Goal: Task Accomplishment & Management: Use online tool/utility

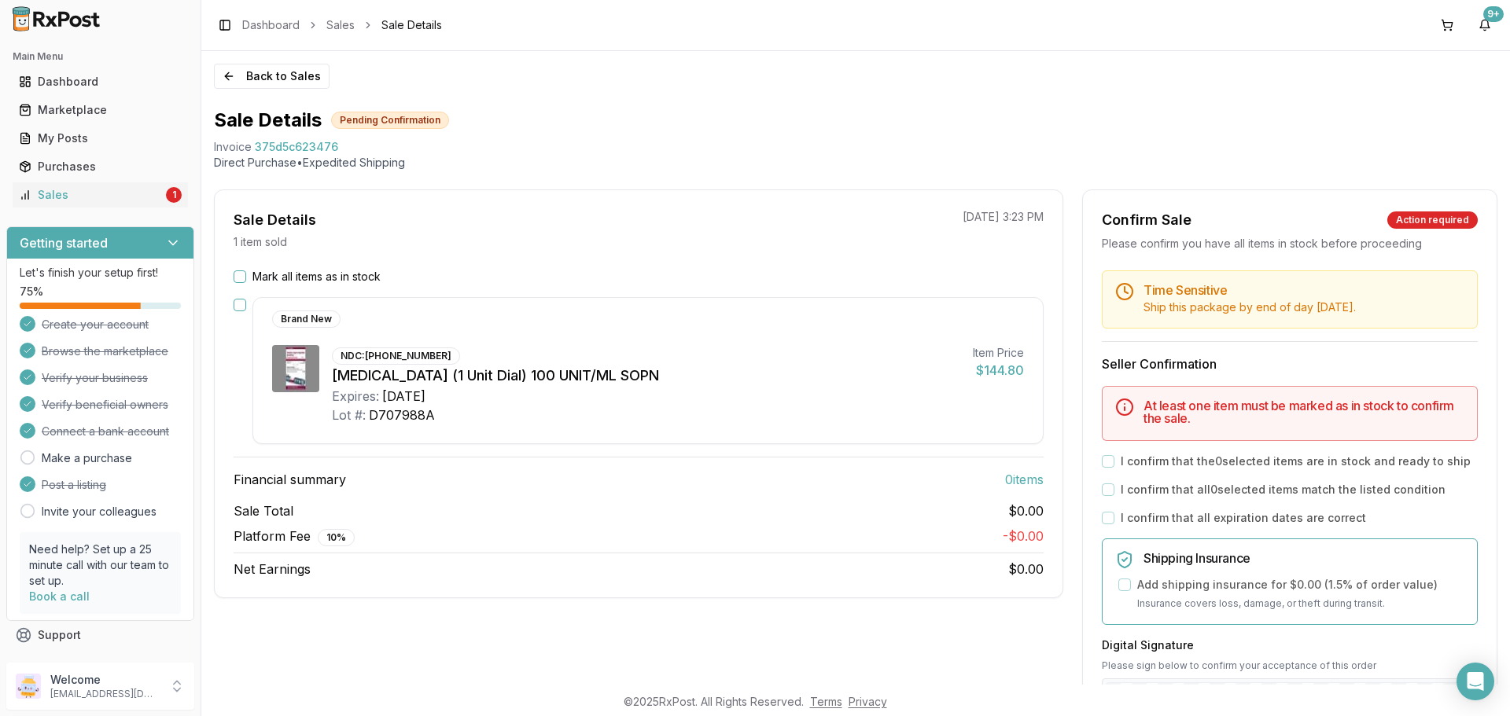
click at [244, 277] on button "Mark all items as in stock" at bounding box center [240, 277] width 13 height 13
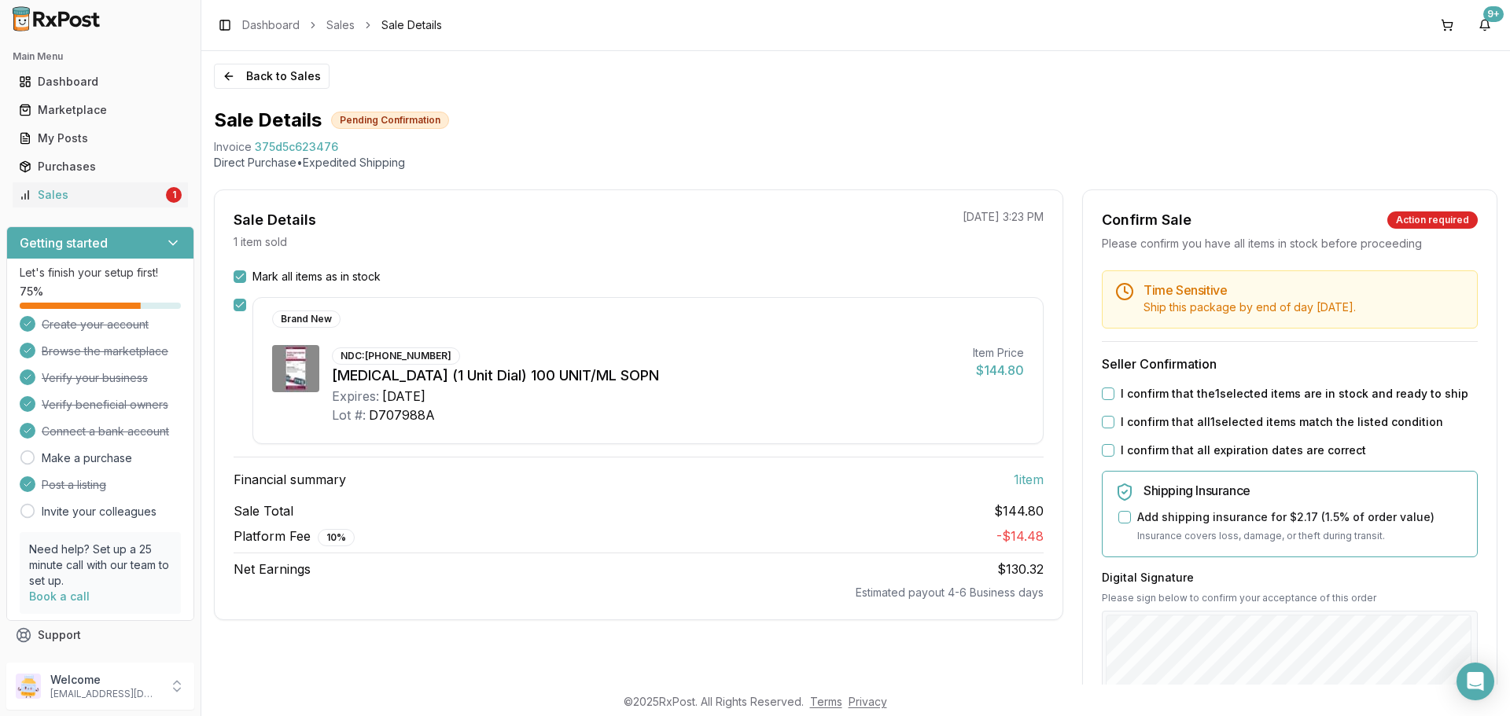
click at [1107, 395] on button "I confirm that the 1 selected items are in stock and ready to ship" at bounding box center [1108, 394] width 13 height 13
click at [1102, 427] on button "I confirm that all 1 selected items match the listed condition" at bounding box center [1108, 422] width 13 height 13
click at [1104, 441] on div "Time Sensitive Ship this package by end of day Tuesday, September 23rd . Seller…" at bounding box center [1290, 603] width 414 height 665
click at [1104, 452] on button "I confirm that all expiration dates are correct" at bounding box center [1108, 450] width 13 height 13
click at [1102, 448] on button "I confirm that all expiration dates are correct" at bounding box center [1108, 450] width 13 height 13
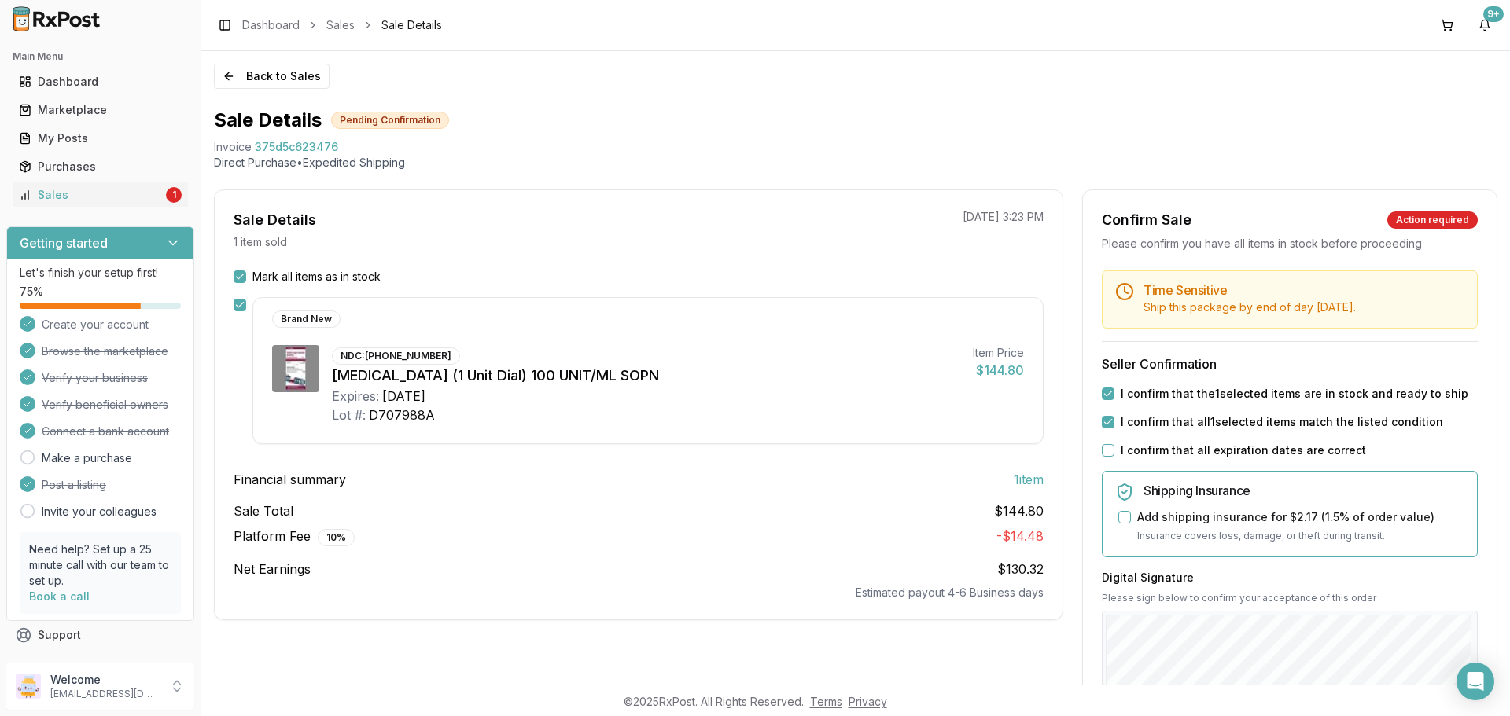
click at [1102, 415] on div "I confirm that all 1 selected items match the listed condition" at bounding box center [1290, 422] width 376 height 16
click at [1102, 389] on button "I confirm that the 1 selected items are in stock and ready to ship" at bounding box center [1108, 394] width 13 height 13
click at [1105, 424] on button "I confirm that all 1 selected items match the listed condition" at bounding box center [1108, 422] width 13 height 13
click at [62, 138] on div "My Posts" at bounding box center [100, 139] width 163 height 16
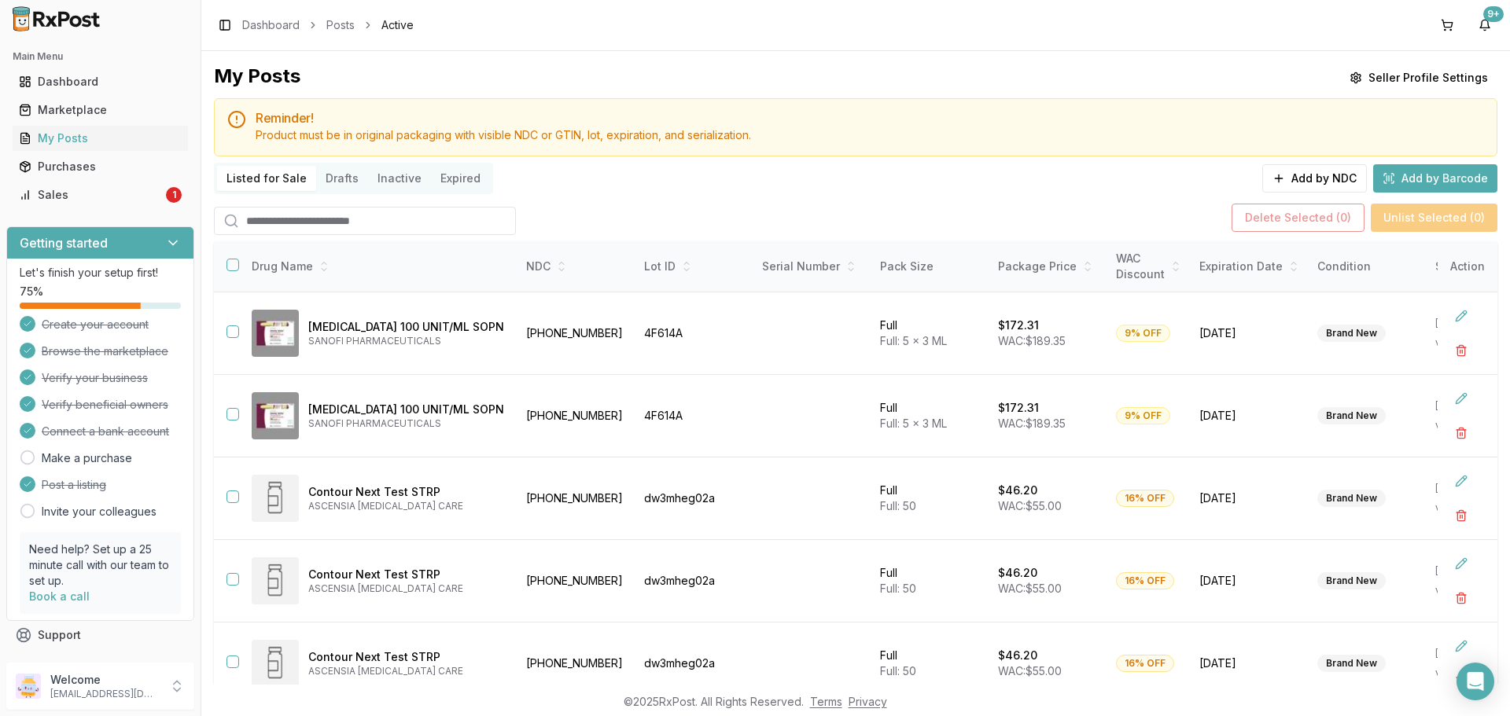
click at [315, 224] on input "search" at bounding box center [365, 221] width 302 height 28
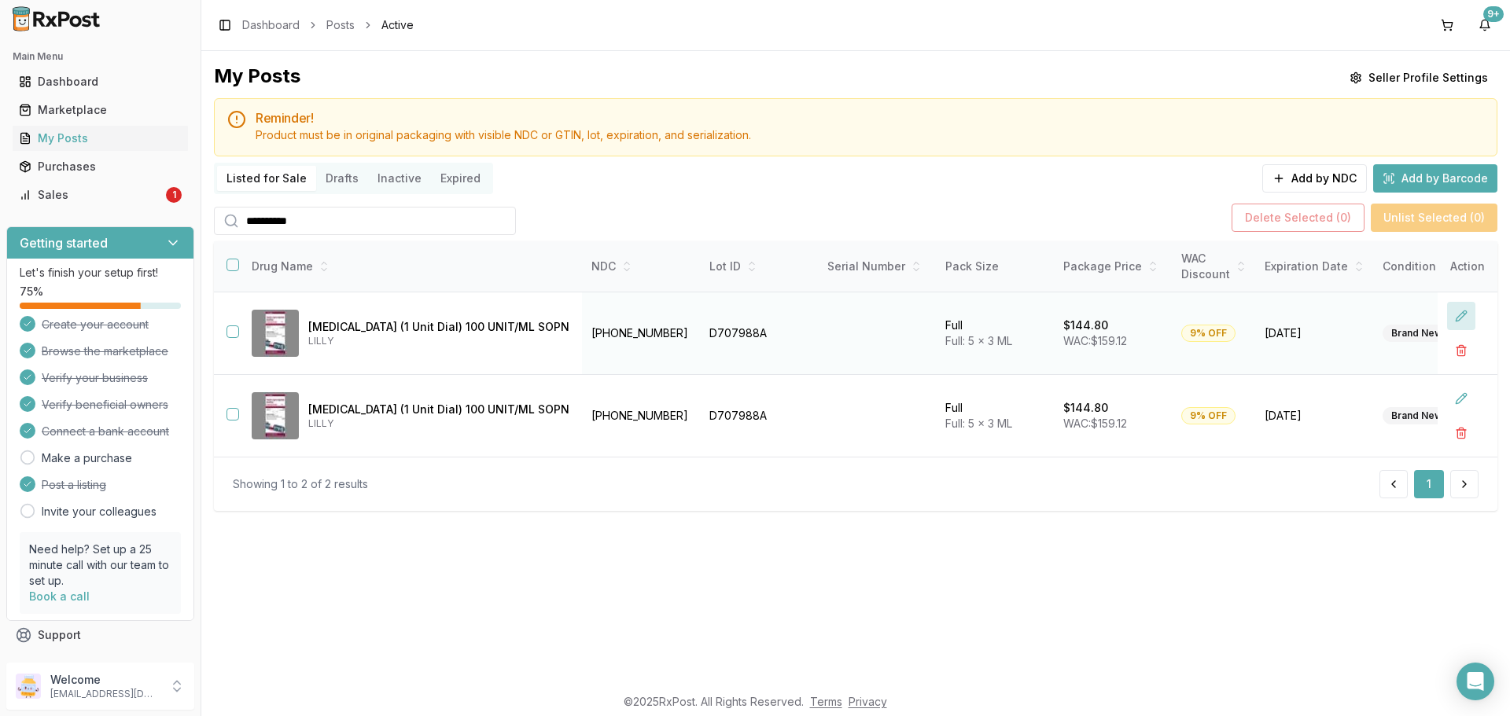
type input "**********"
click at [1465, 316] on button at bounding box center [1461, 316] width 28 height 28
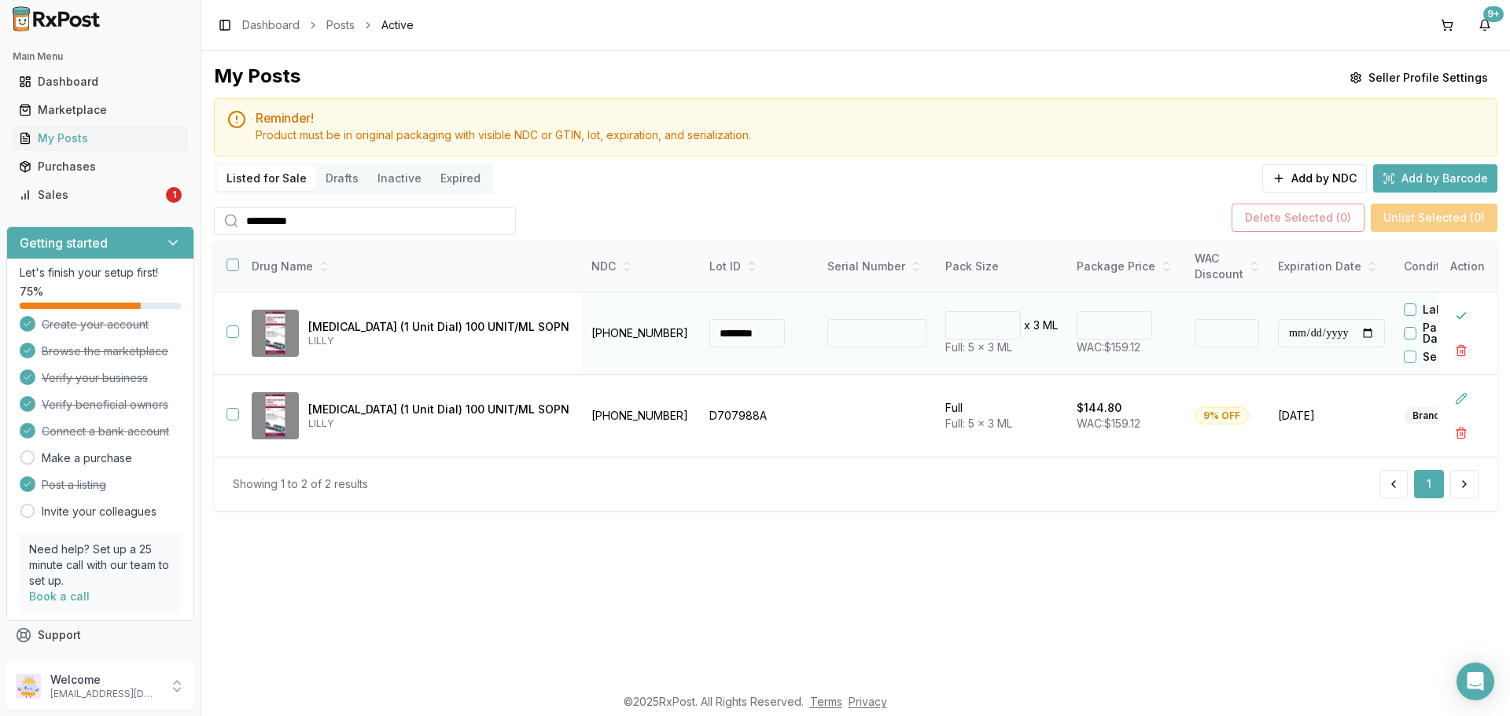
drag, startPoint x: 754, startPoint y: 334, endPoint x: 617, endPoint y: 329, distance: 137.7
click at [617, 329] on tr "**********" at bounding box center [991, 334] width 1555 height 83
type input "********"
click at [827, 334] on input at bounding box center [876, 333] width 99 height 28
type input "**********"
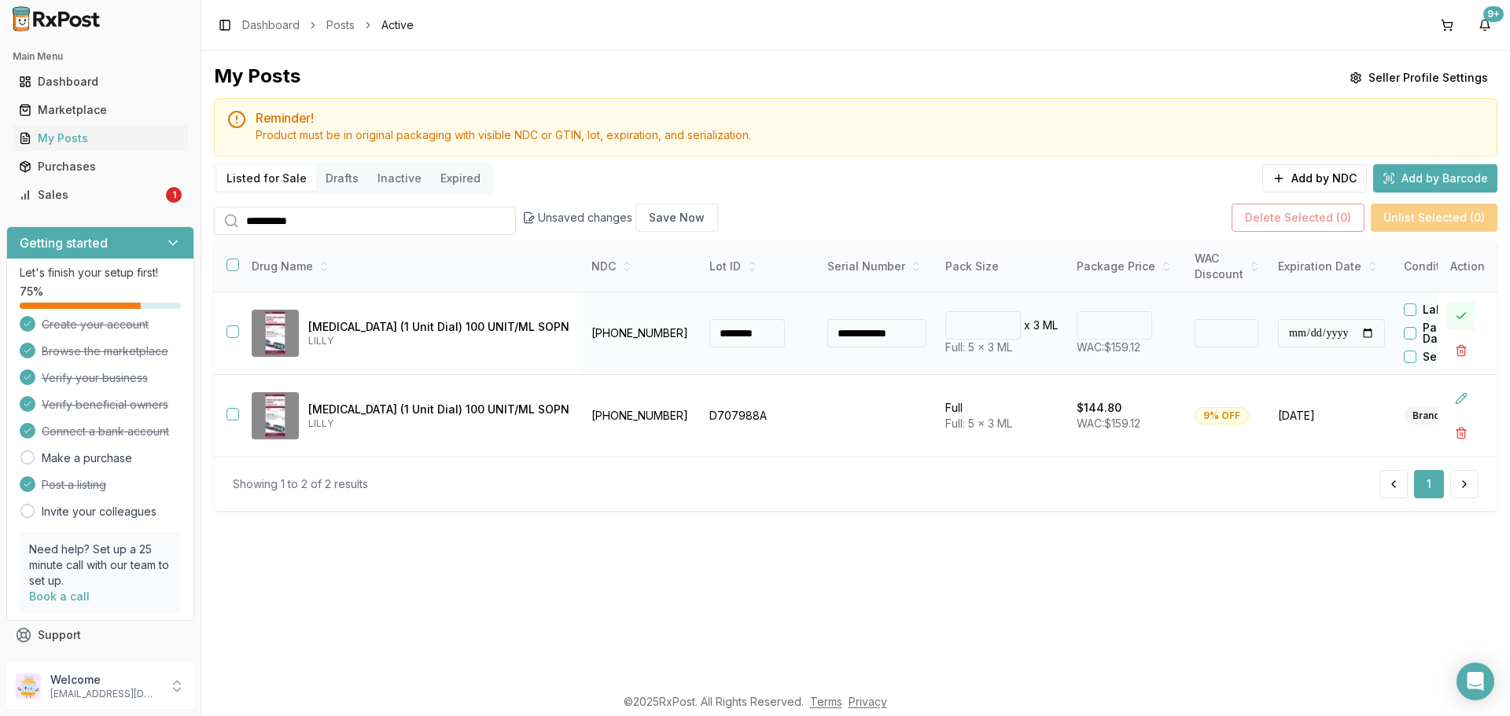
click at [1457, 313] on button at bounding box center [1461, 316] width 28 height 28
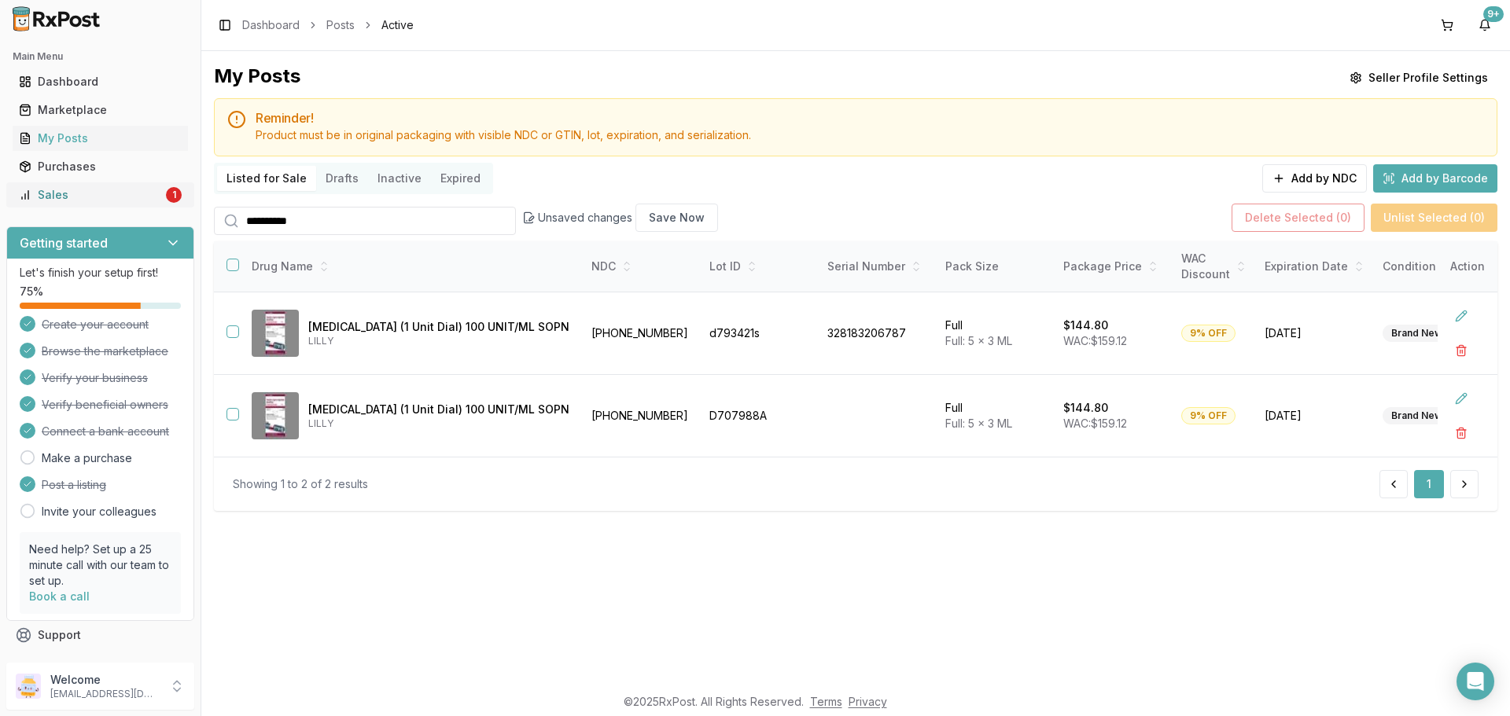
click at [53, 191] on div "Sales" at bounding box center [91, 195] width 144 height 16
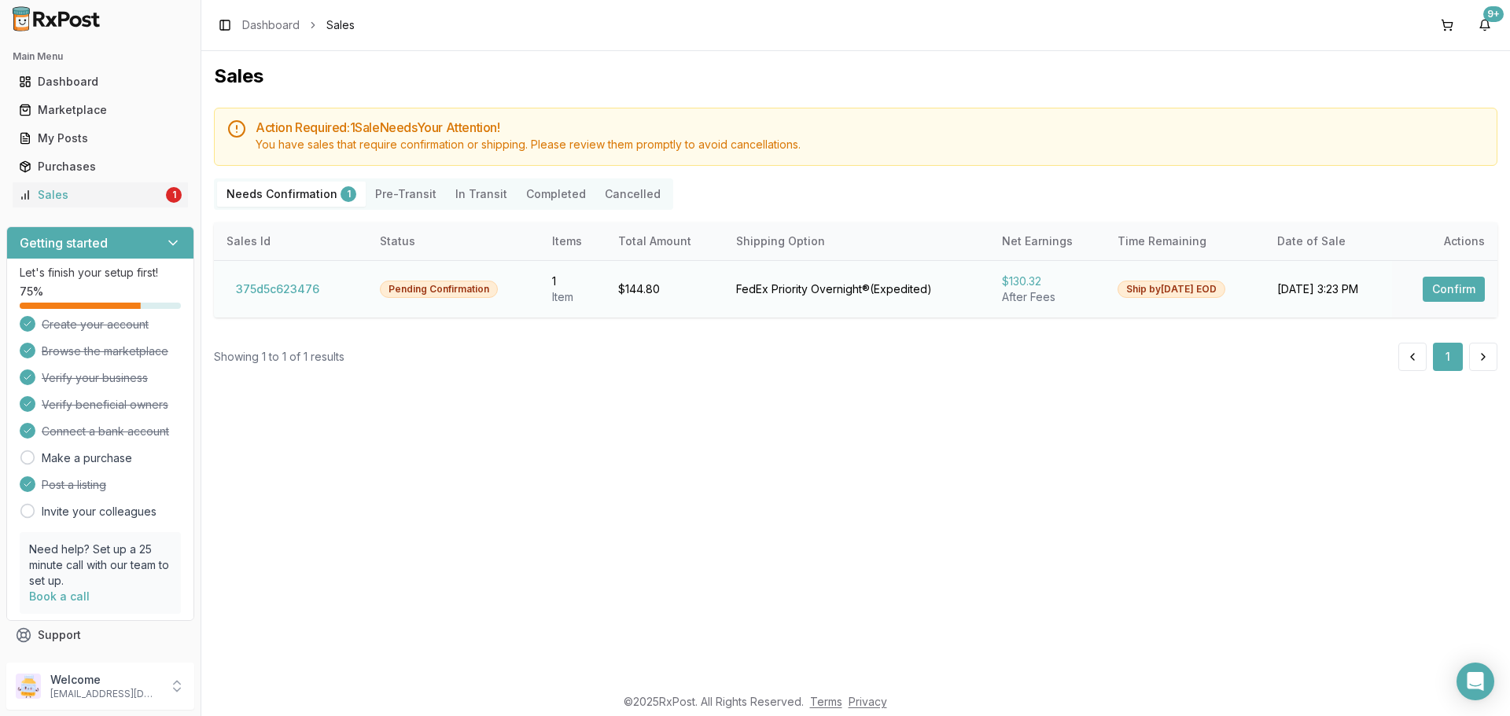
click at [1451, 286] on button "Confirm" at bounding box center [1454, 289] width 62 height 25
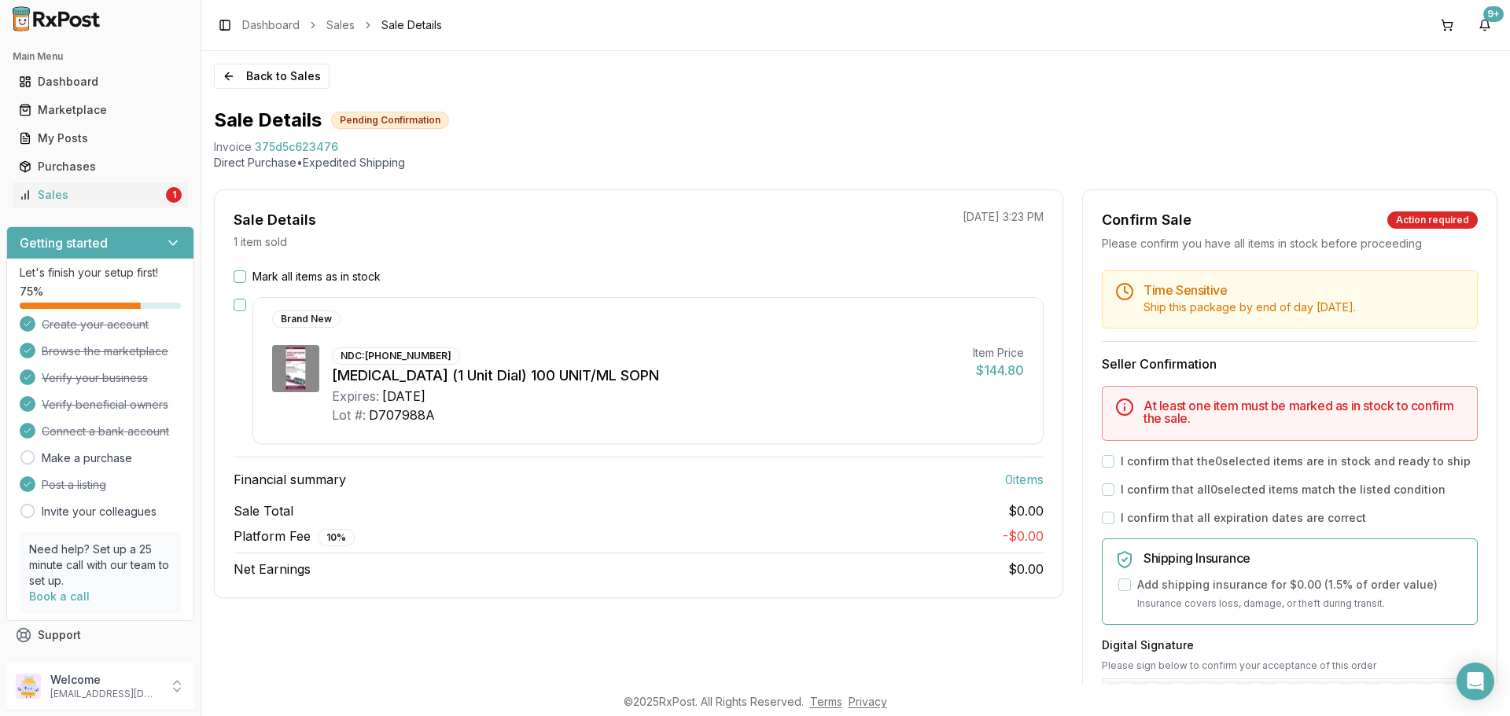
click at [238, 304] on button "button" at bounding box center [240, 305] width 13 height 13
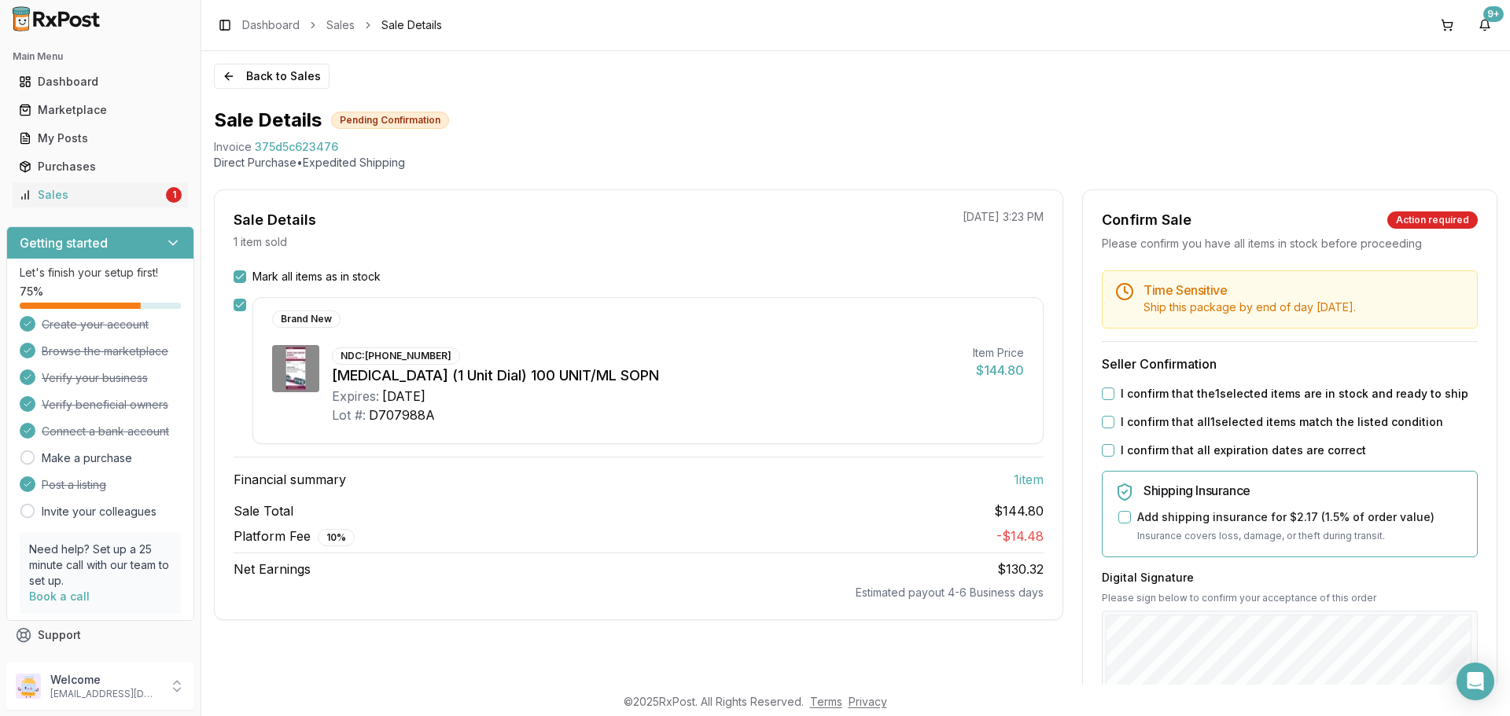
click at [238, 304] on button "button" at bounding box center [240, 305] width 13 height 13
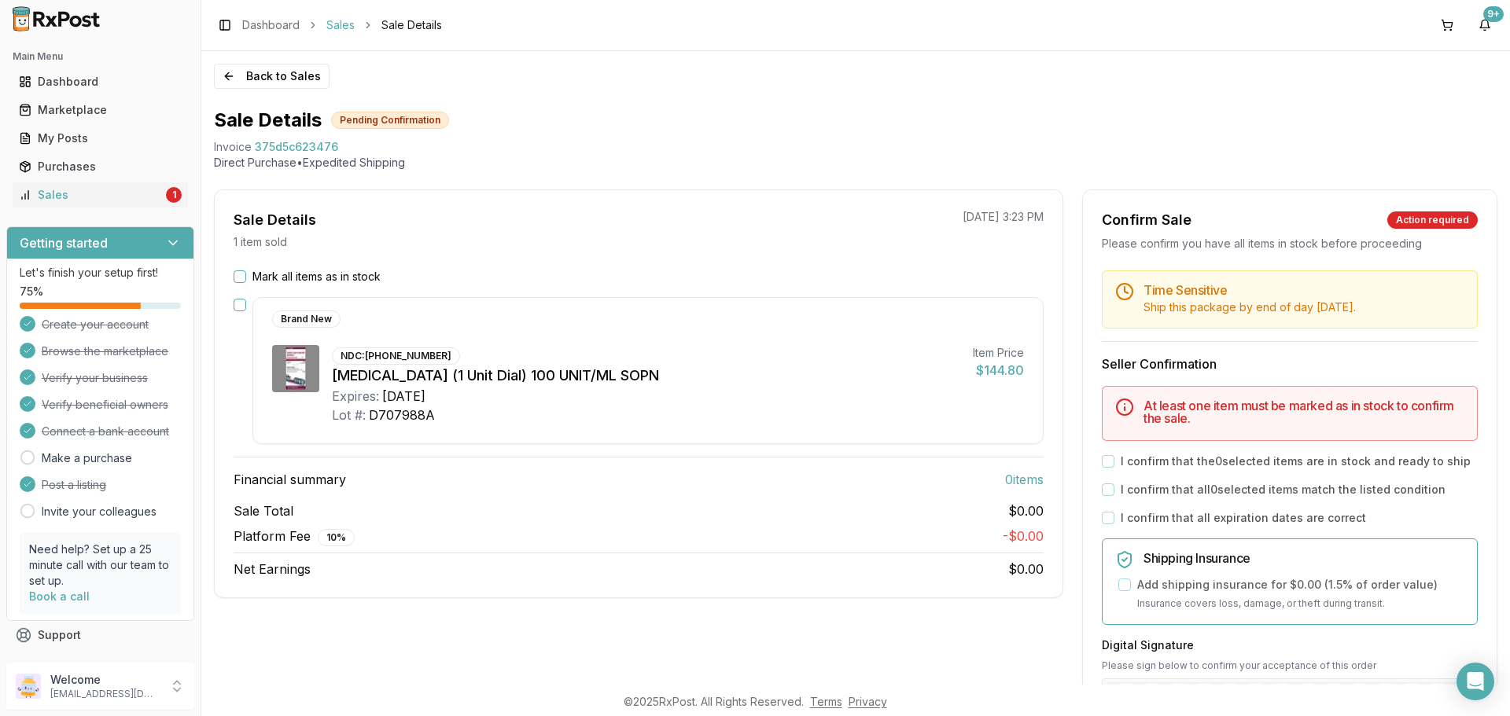
click at [349, 22] on link "Sales" at bounding box center [340, 25] width 28 height 16
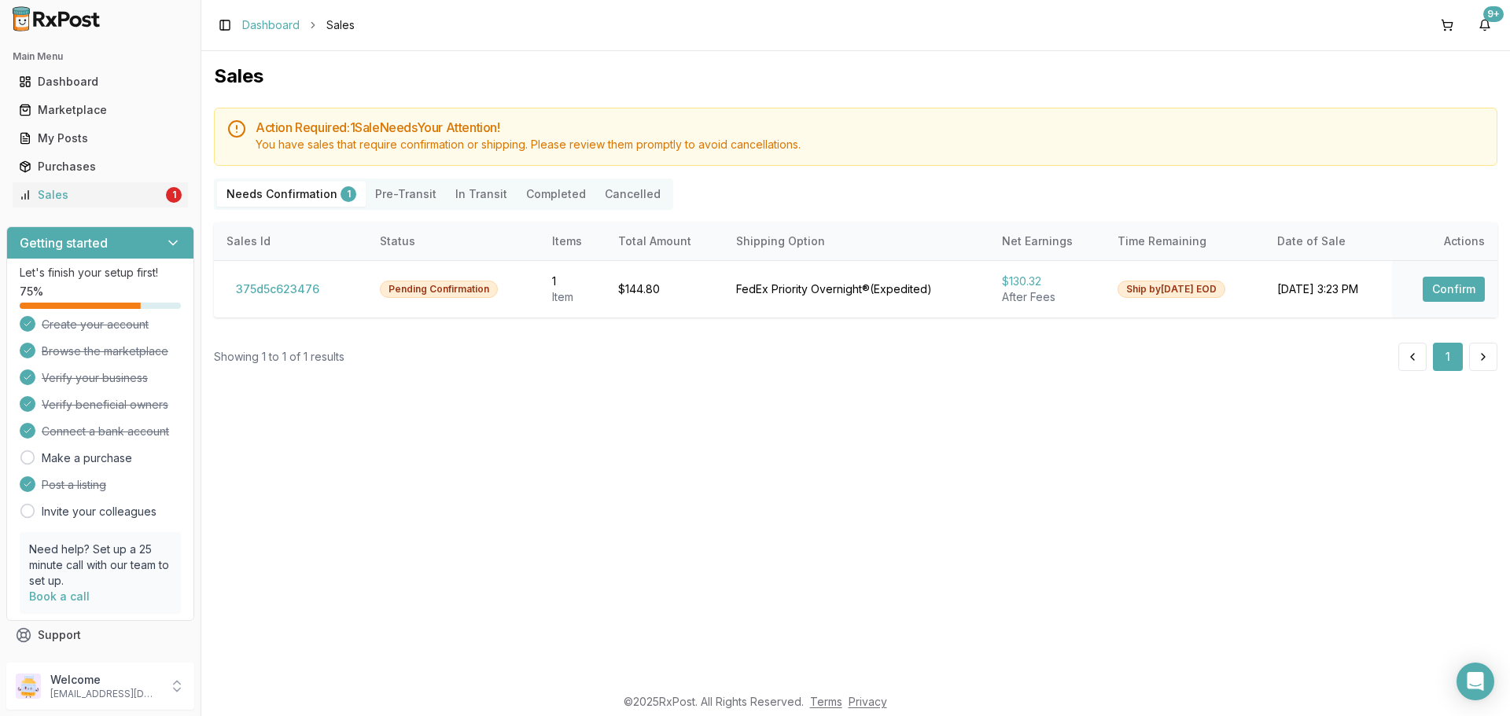
click at [267, 24] on link "Dashboard" at bounding box center [270, 25] width 57 height 16
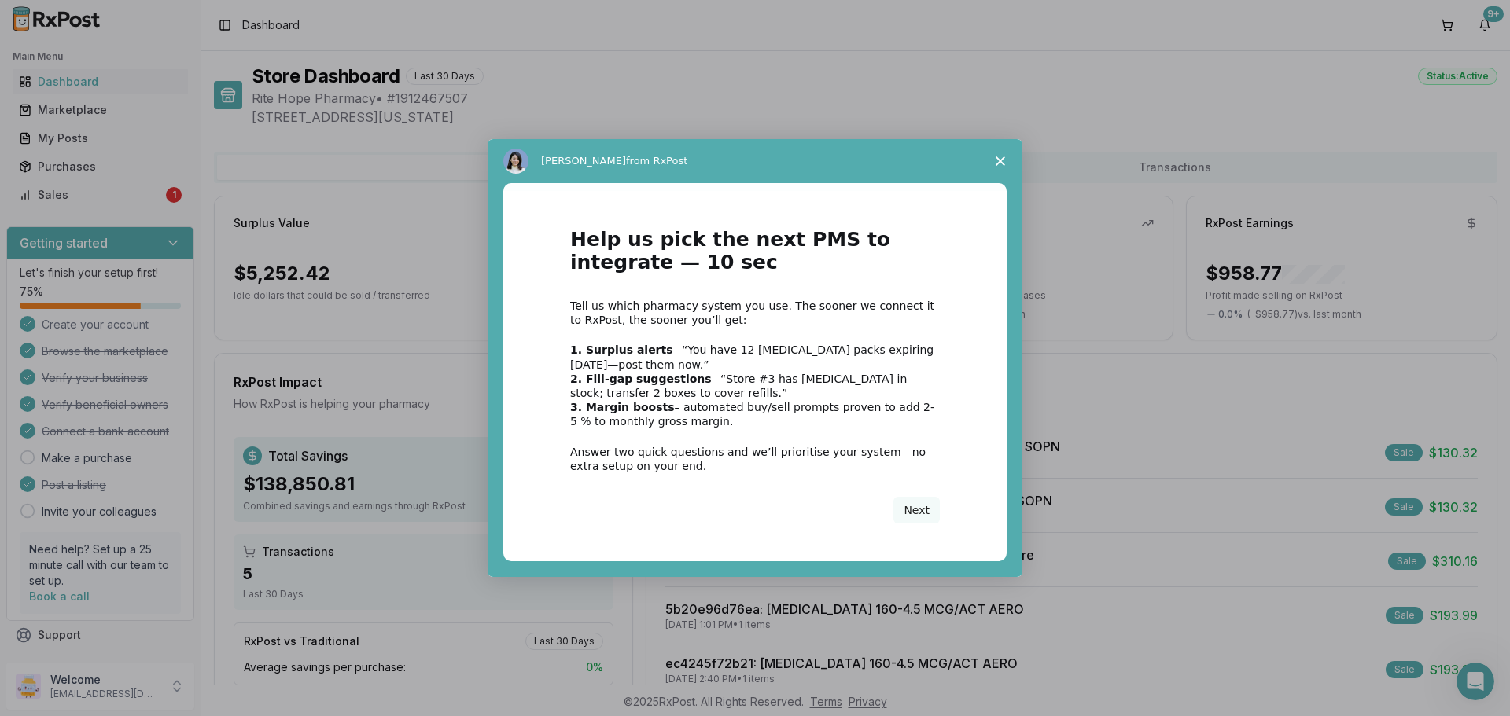
click at [998, 167] on span "Close survey" at bounding box center [1000, 161] width 44 height 44
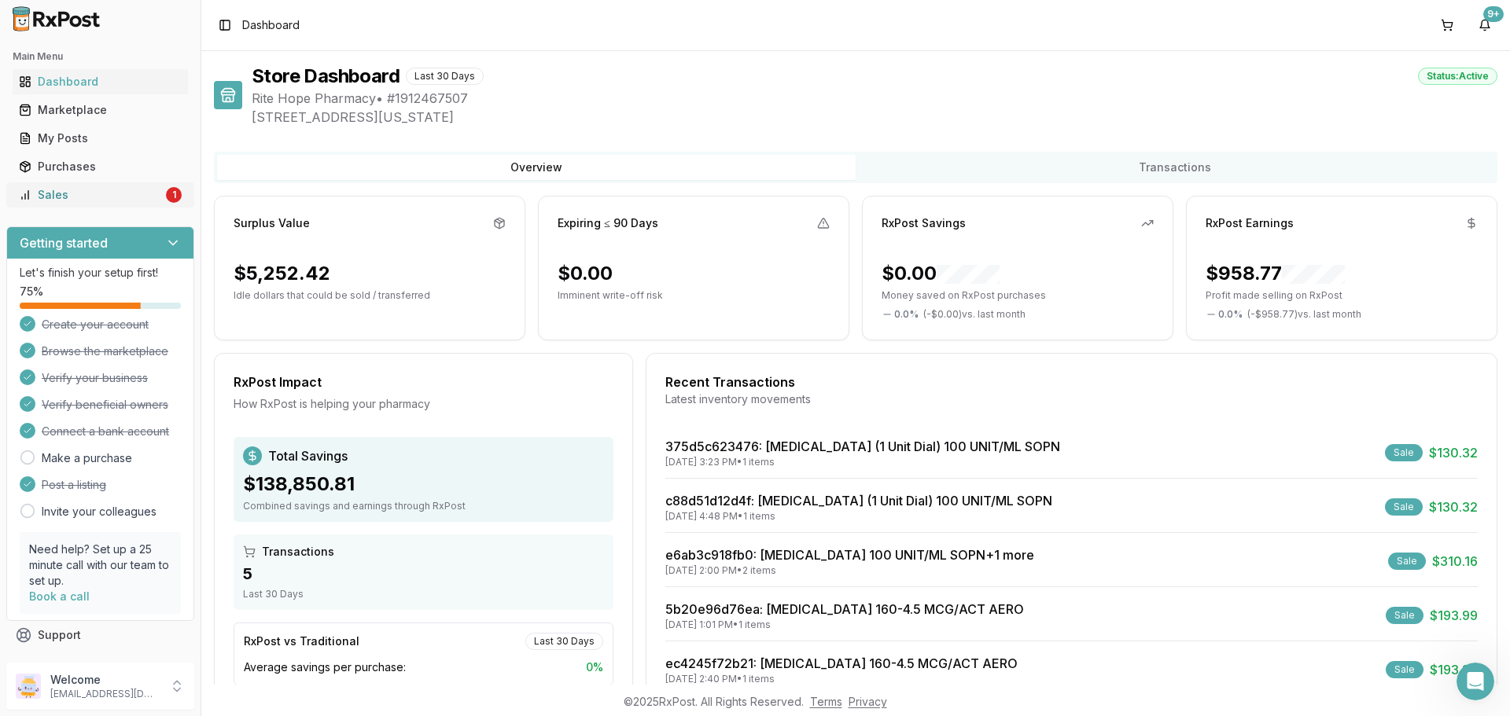
click at [42, 186] on link "Sales 1" at bounding box center [100, 195] width 175 height 28
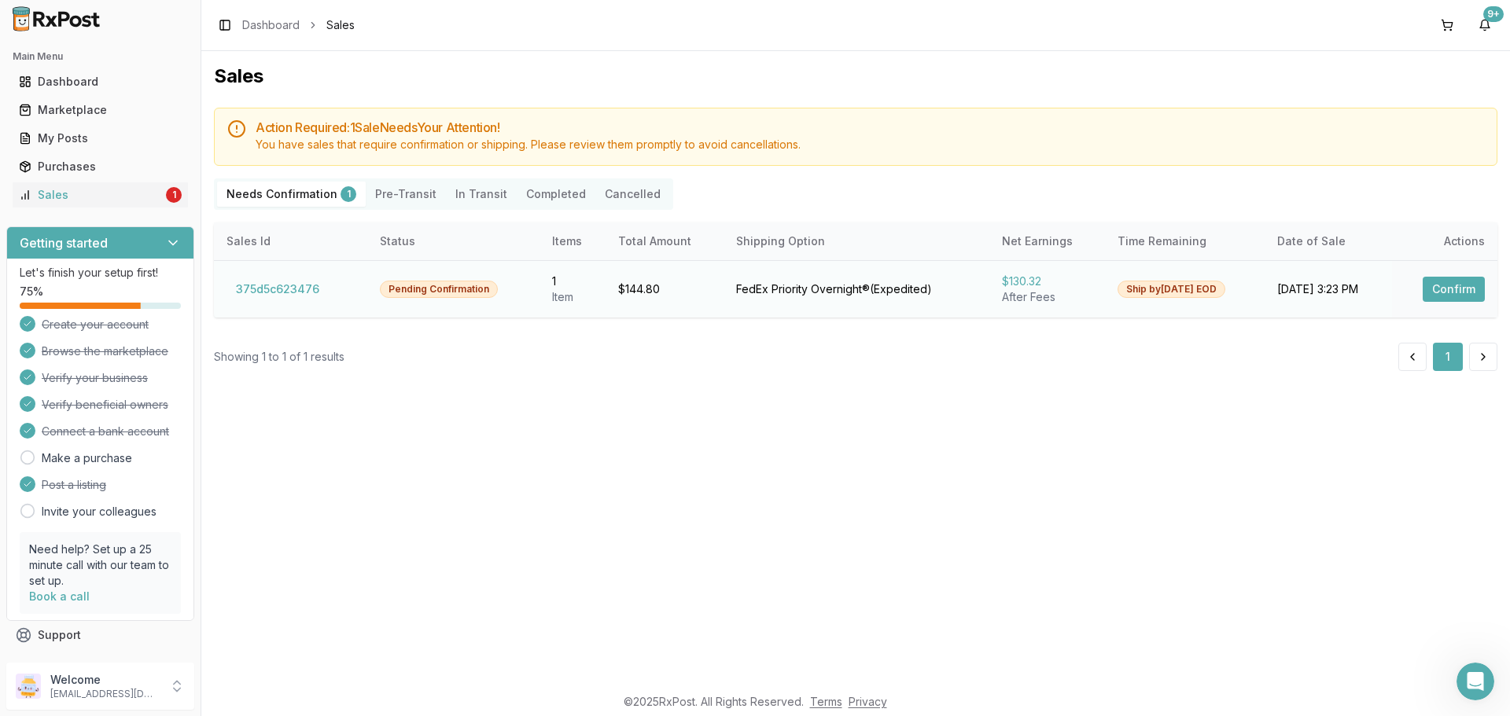
click at [1455, 286] on button "Confirm" at bounding box center [1454, 289] width 62 height 25
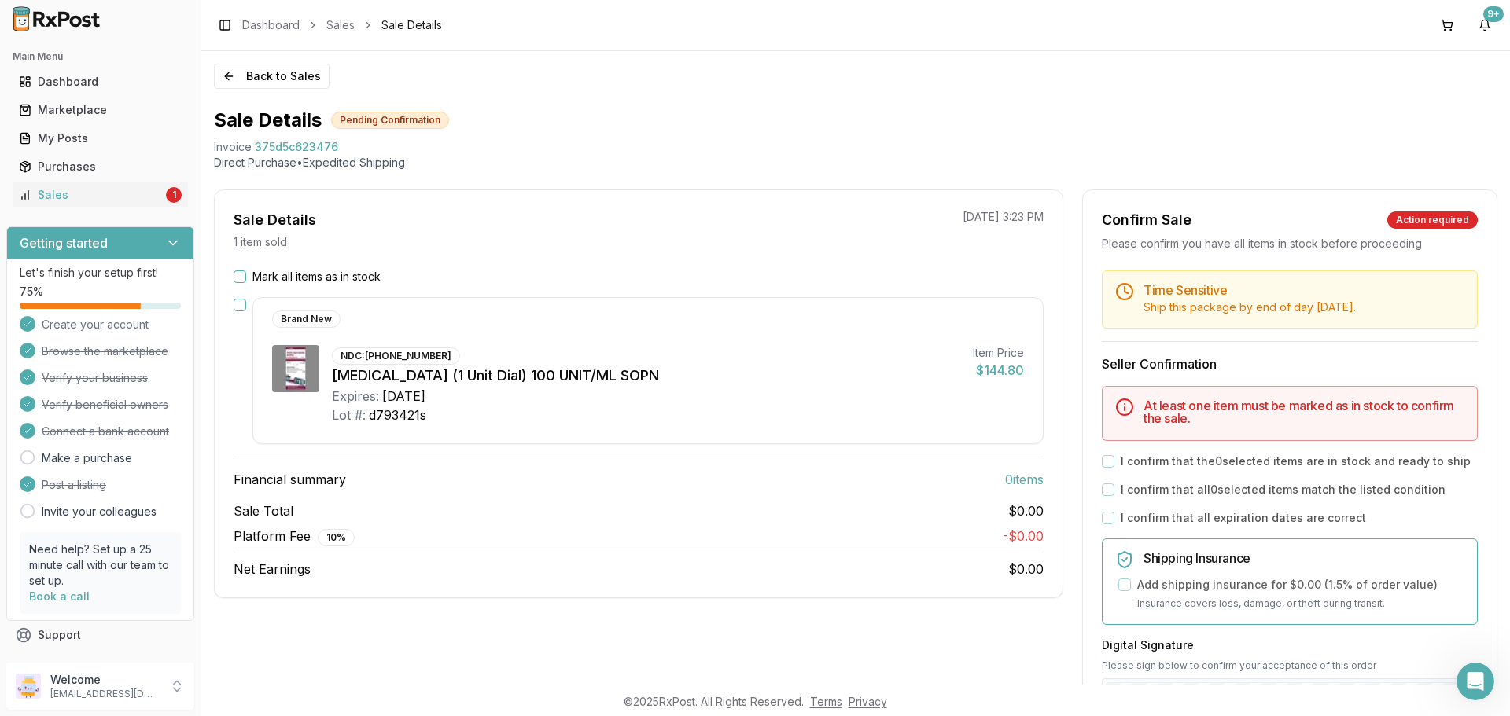
click at [241, 308] on button "button" at bounding box center [240, 305] width 13 height 13
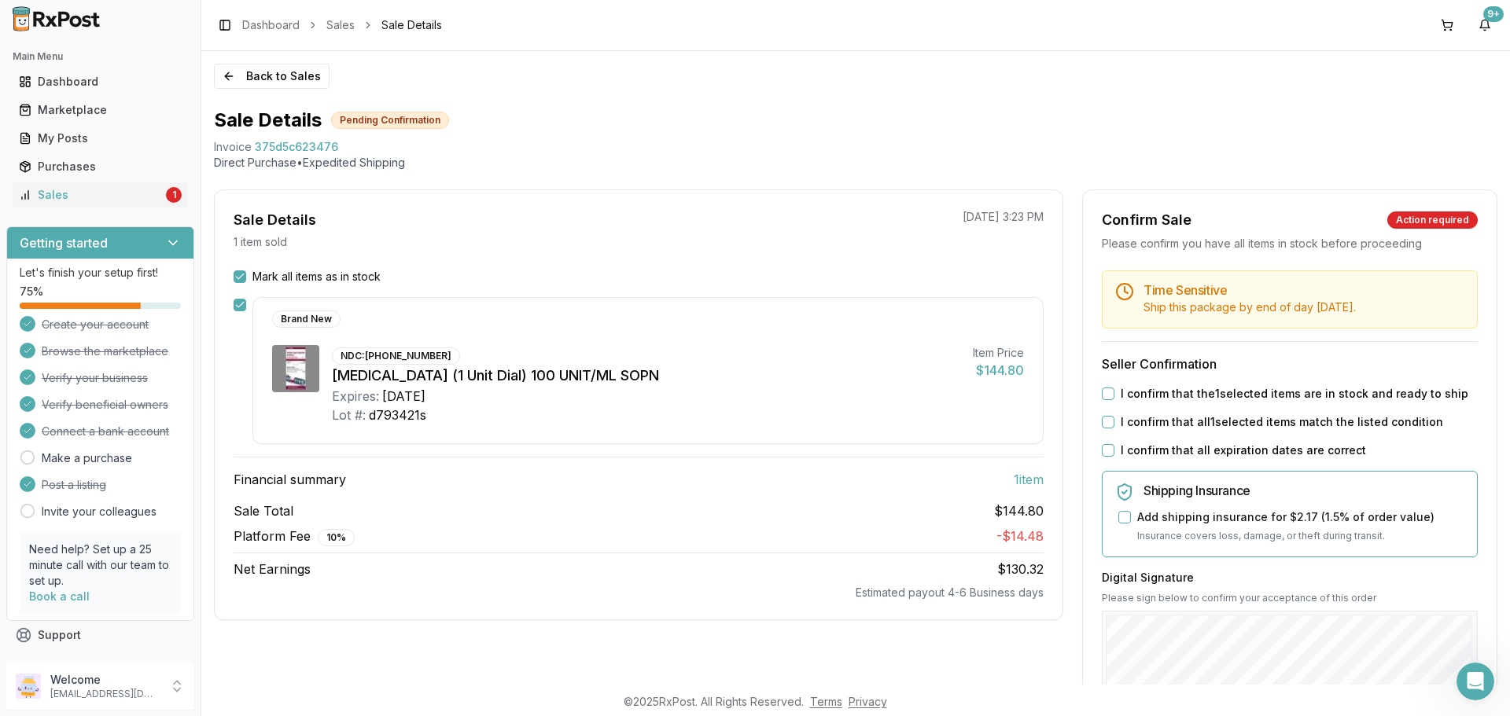
click at [1105, 397] on button "I confirm that the 1 selected items are in stock and ready to ship" at bounding box center [1108, 394] width 13 height 13
click at [1102, 420] on button "I confirm that all 1 selected items match the listed condition" at bounding box center [1108, 422] width 13 height 13
click at [1102, 447] on button "I confirm that all expiration dates are correct" at bounding box center [1108, 450] width 13 height 13
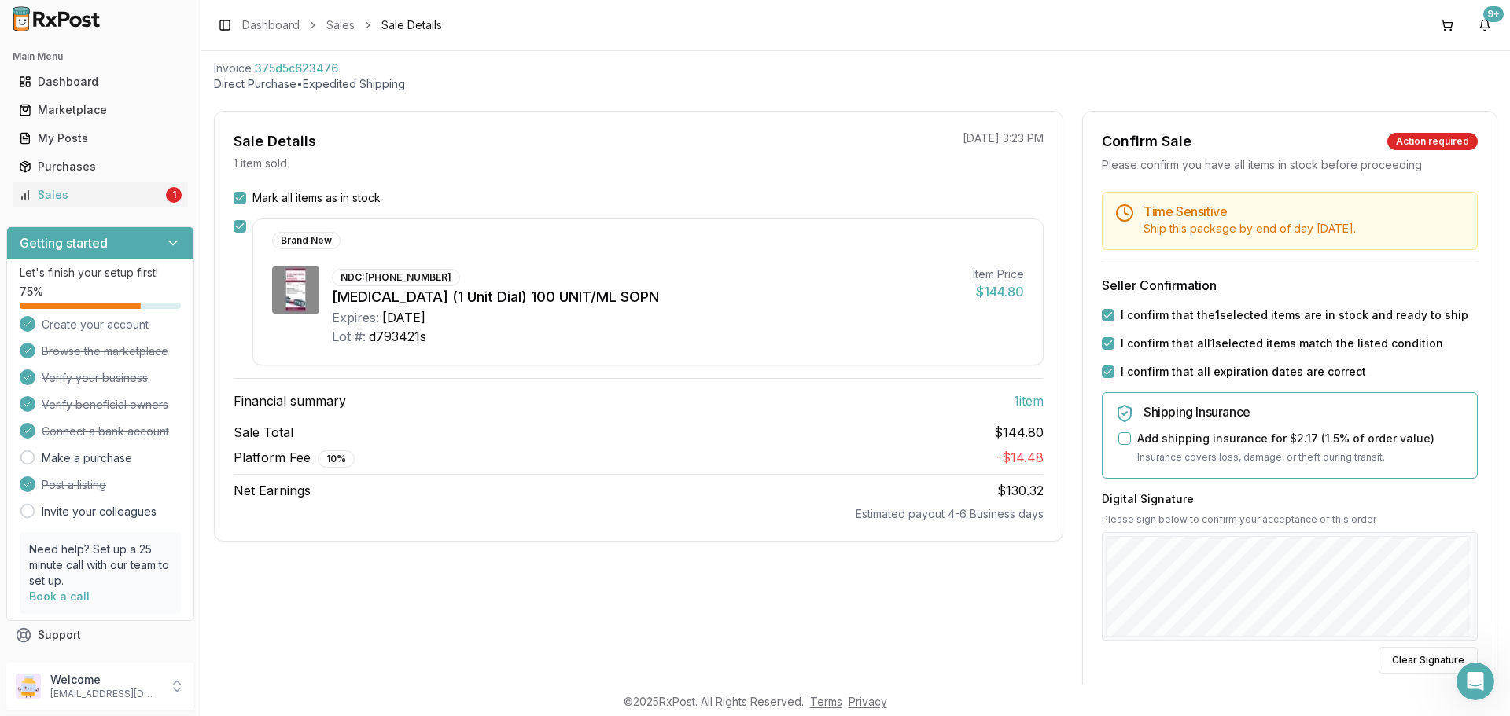
click at [1118, 435] on button "Add shipping insurance for $2.17 ( 1.5 % of order value)" at bounding box center [1124, 439] width 13 height 13
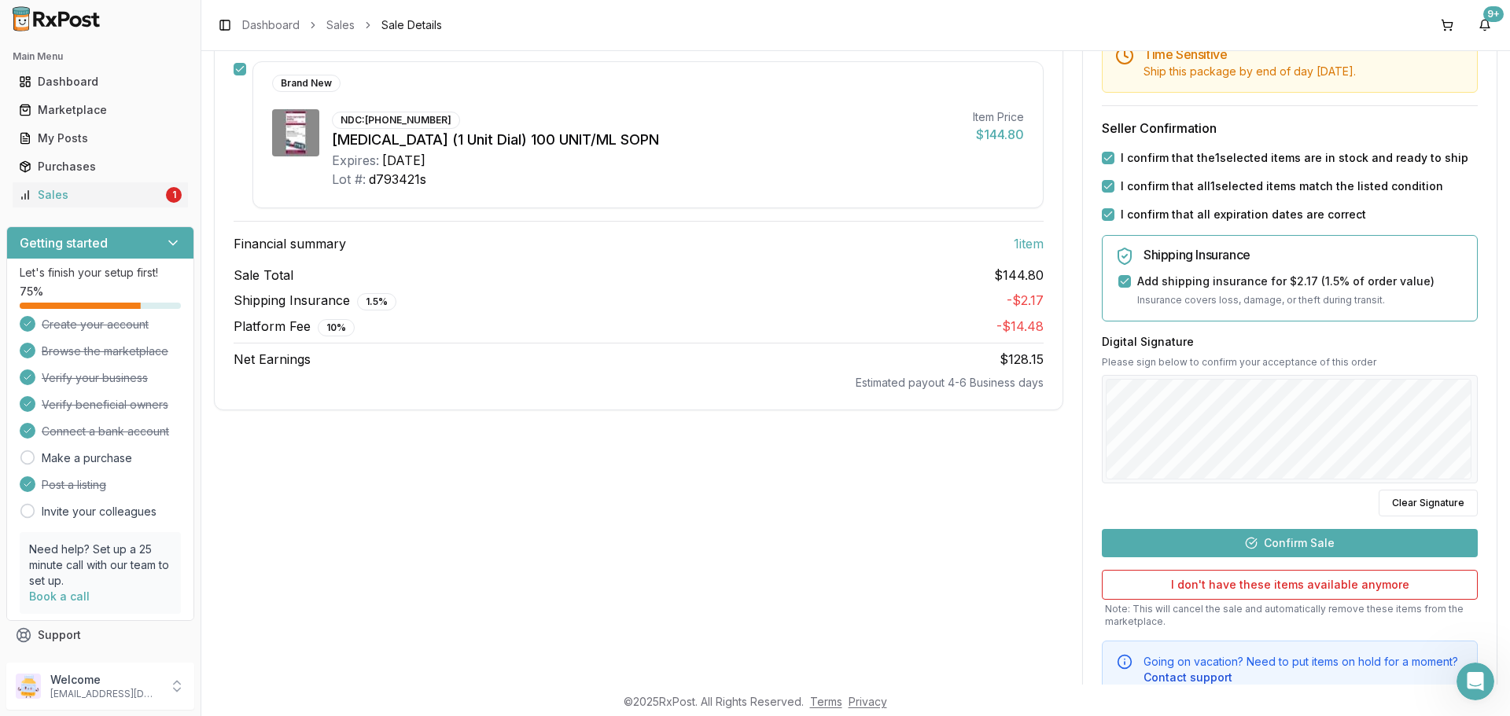
click at [1254, 543] on button "Confirm Sale" at bounding box center [1290, 543] width 376 height 28
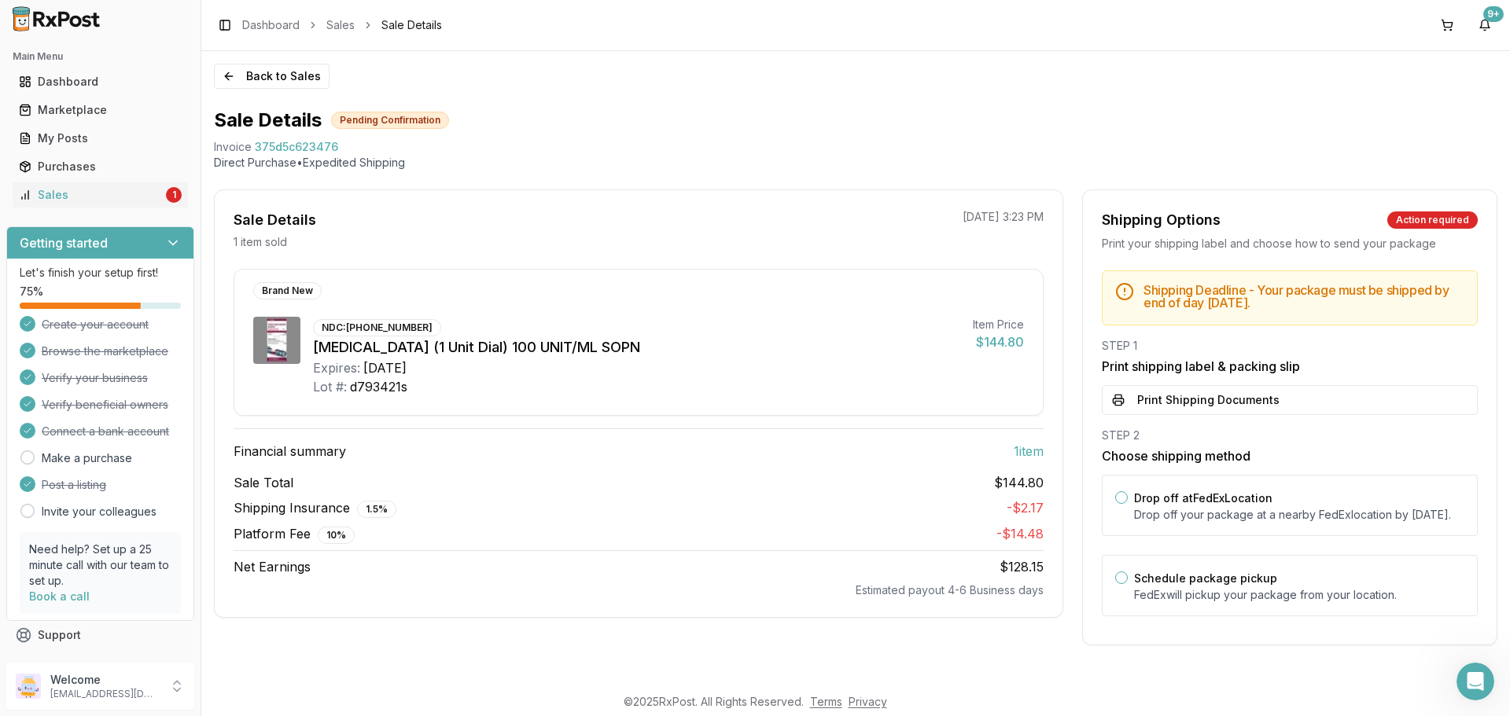
scroll to position [0, 0]
click at [1118, 499] on button "Drop off at FedEx Location" at bounding box center [1121, 498] width 13 height 13
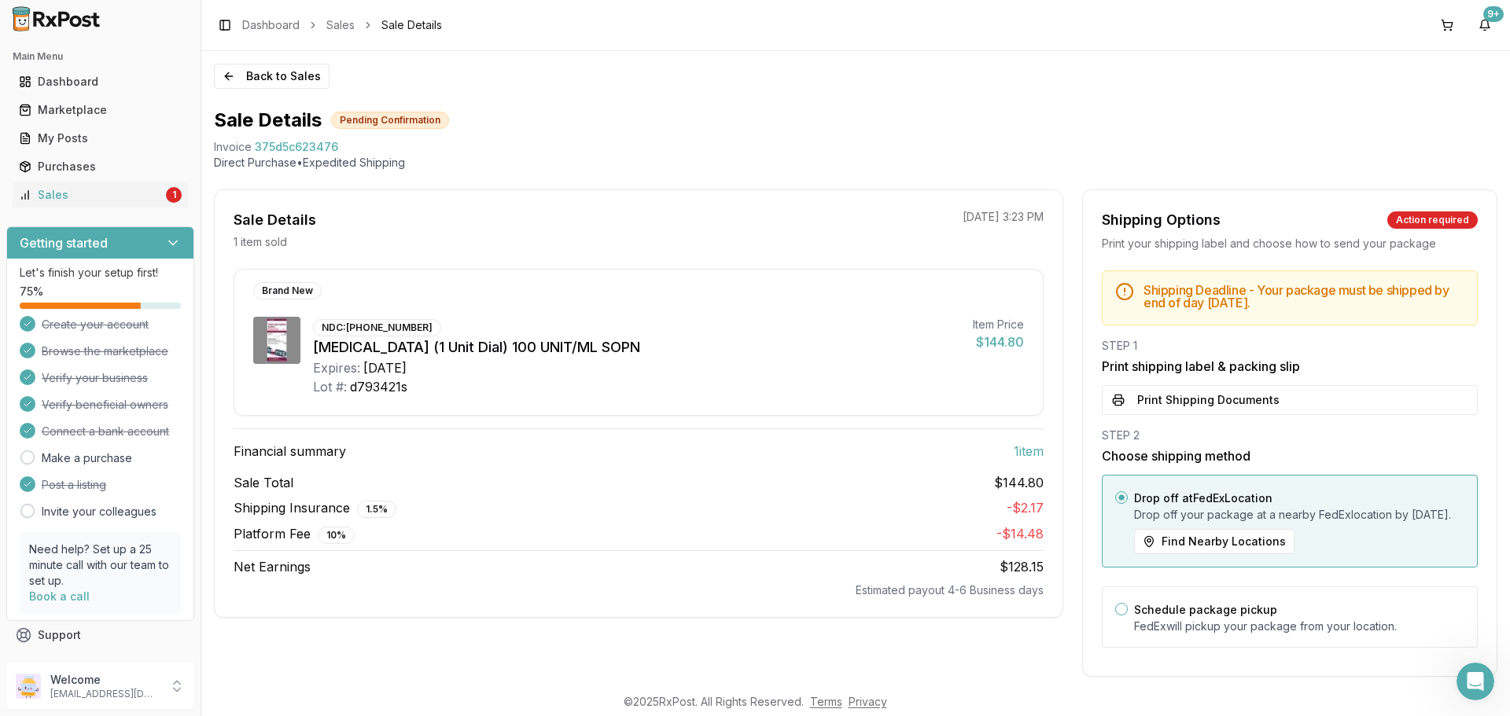
scroll to position [33, 0]
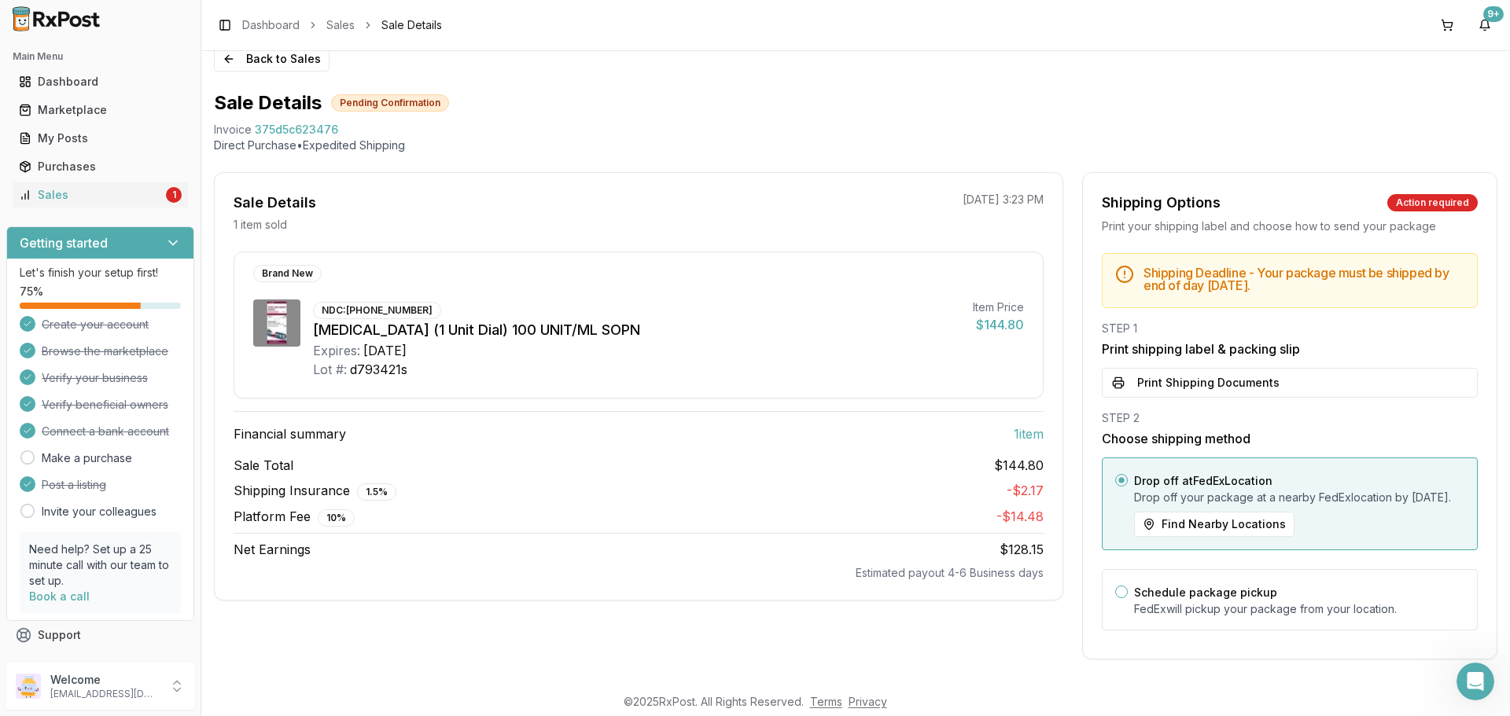
click at [1173, 492] on p "Drop off your package at a nearby FedEx location by September 23, 2025 ." at bounding box center [1299, 498] width 330 height 16
click at [1164, 490] on p "Drop off your package at a nearby FedEx location by September 23, 2025 ." at bounding box center [1299, 498] width 330 height 16
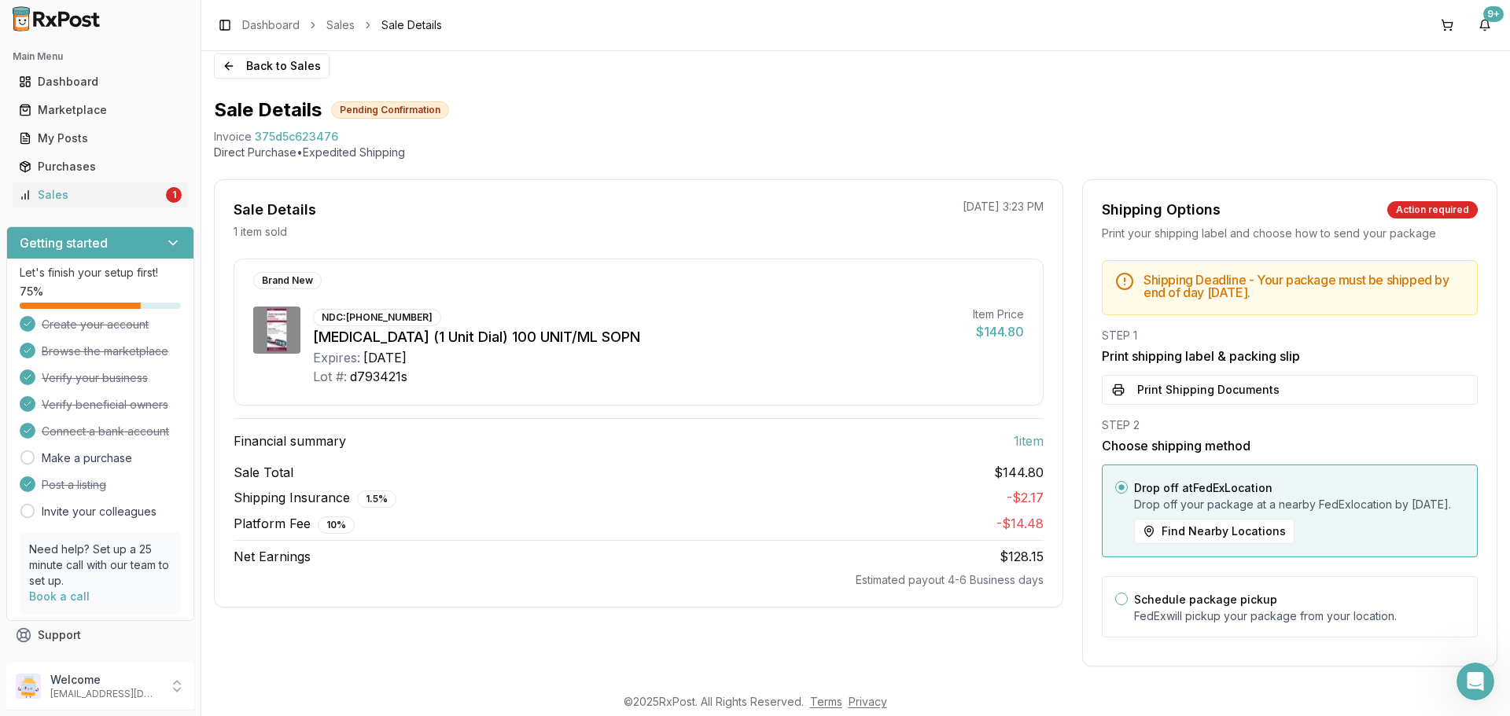
scroll to position [0, 0]
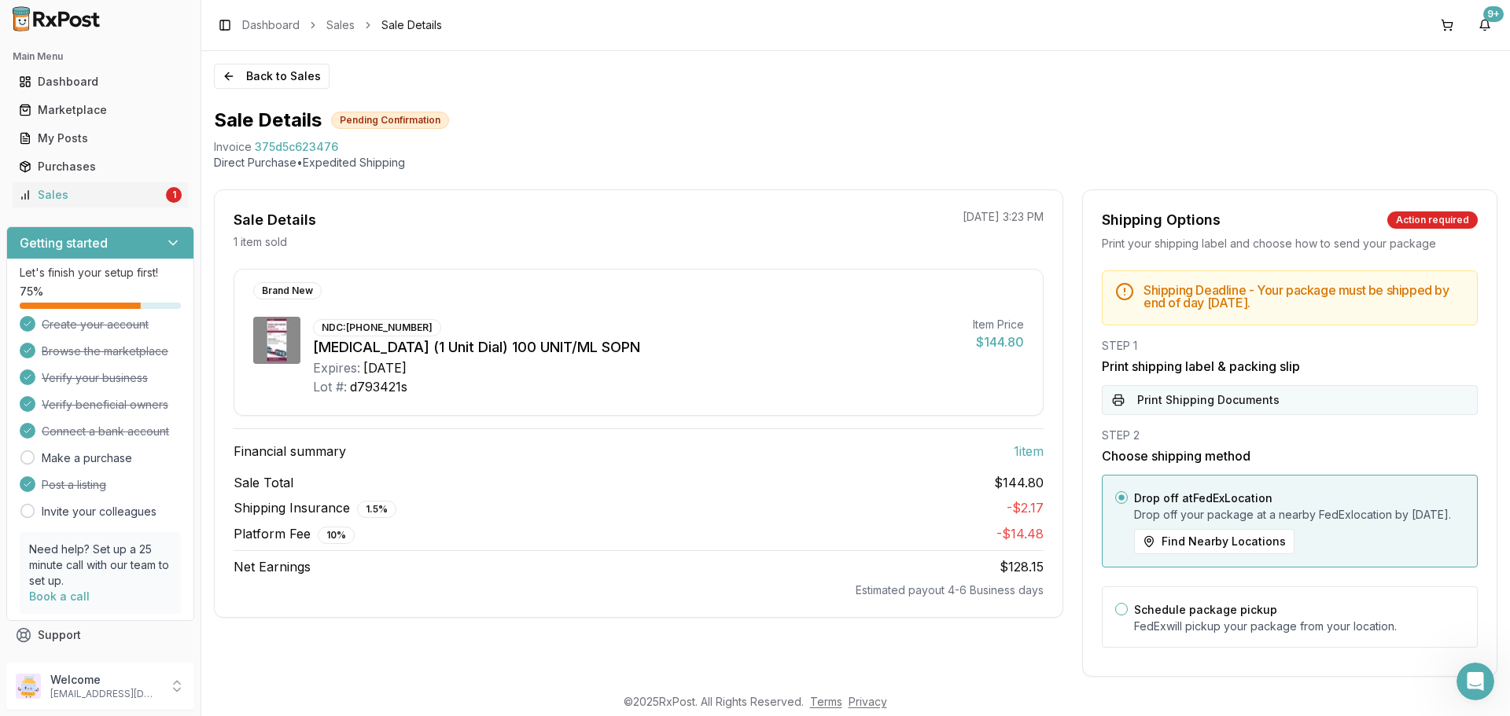
click at [1170, 400] on button "Print Shipping Documents" at bounding box center [1290, 400] width 376 height 30
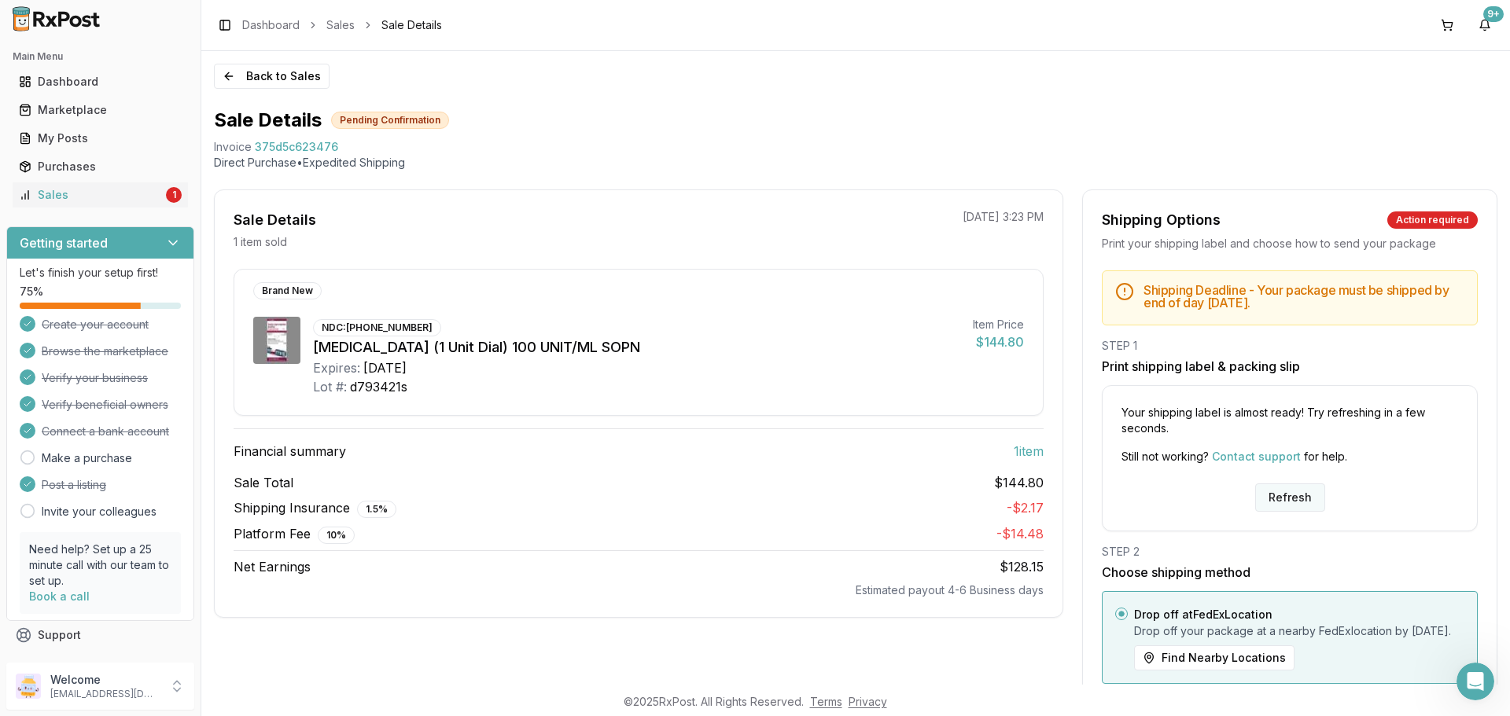
click at [1277, 493] on button "Refresh" at bounding box center [1290, 498] width 70 height 28
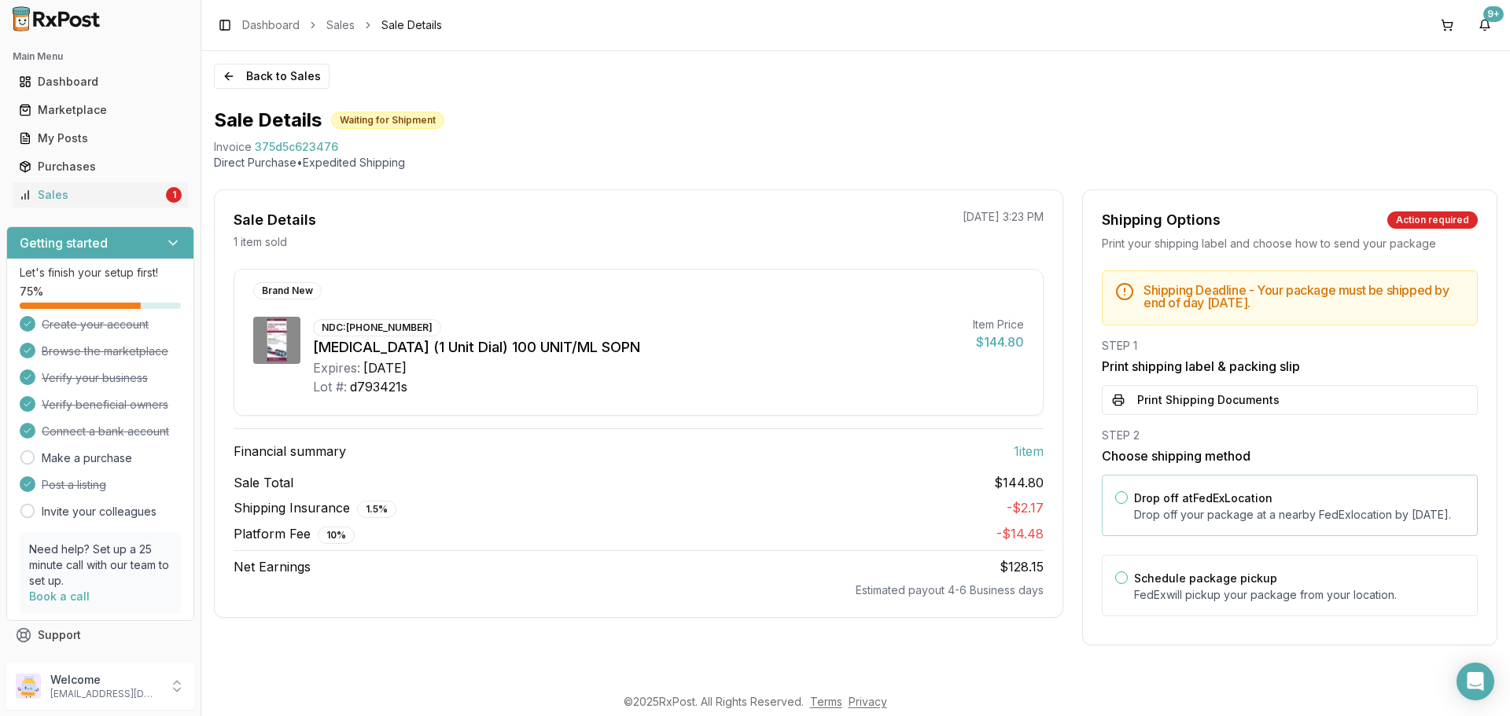
click at [1118, 499] on button "Drop off at FedEx Location" at bounding box center [1121, 498] width 13 height 13
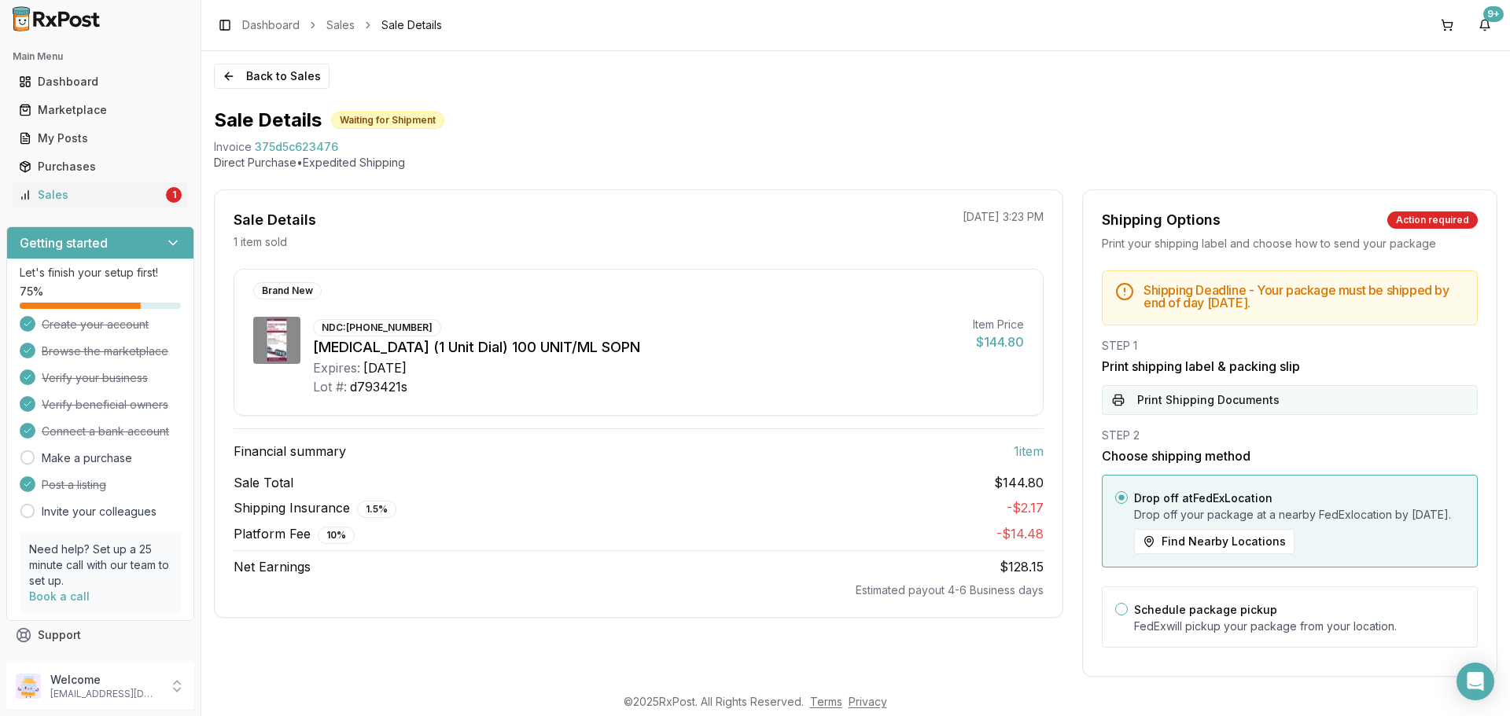
click at [1184, 397] on button "Print Shipping Documents" at bounding box center [1290, 400] width 376 height 30
